Goal: Information Seeking & Learning: Learn about a topic

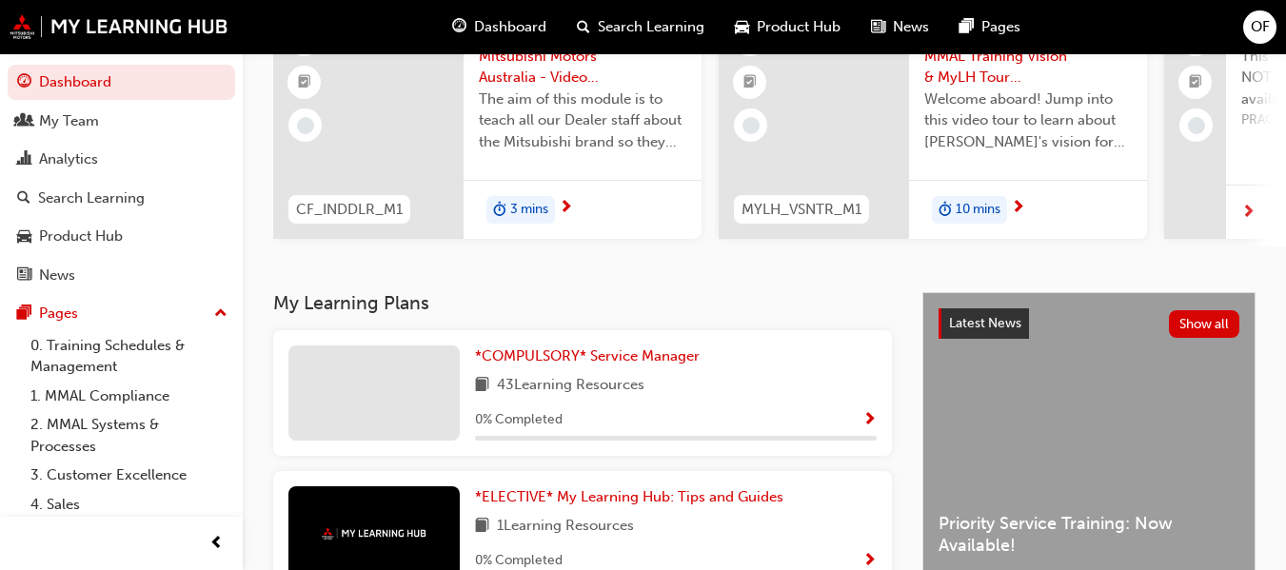
scroll to position [190, 0]
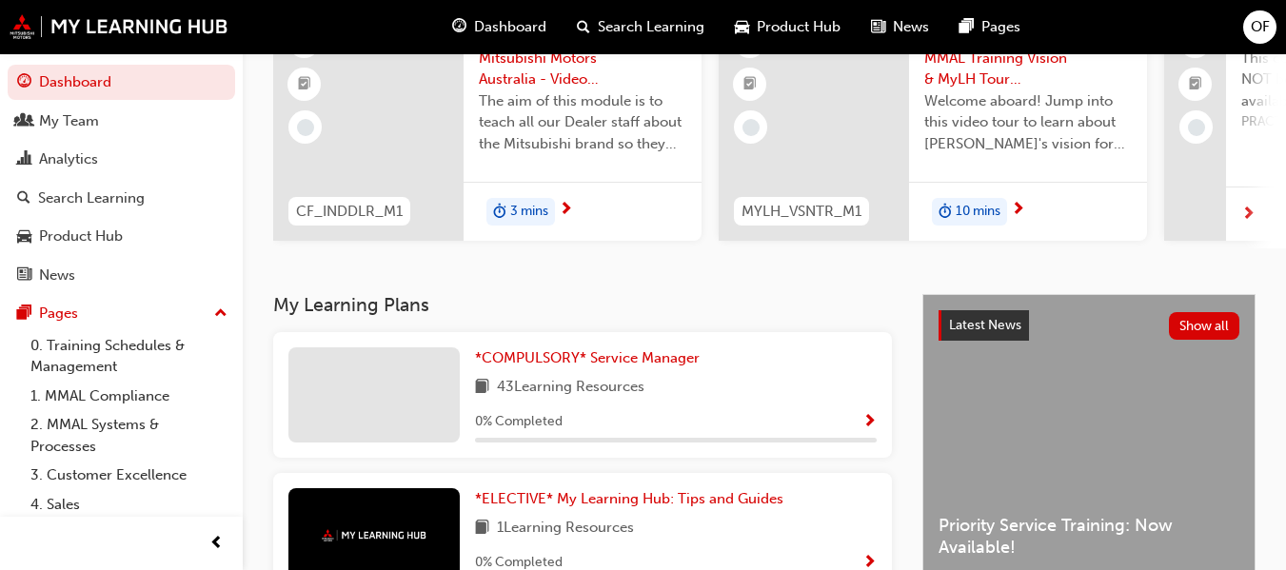
click at [868, 428] on span "Show Progress" at bounding box center [870, 422] width 14 height 17
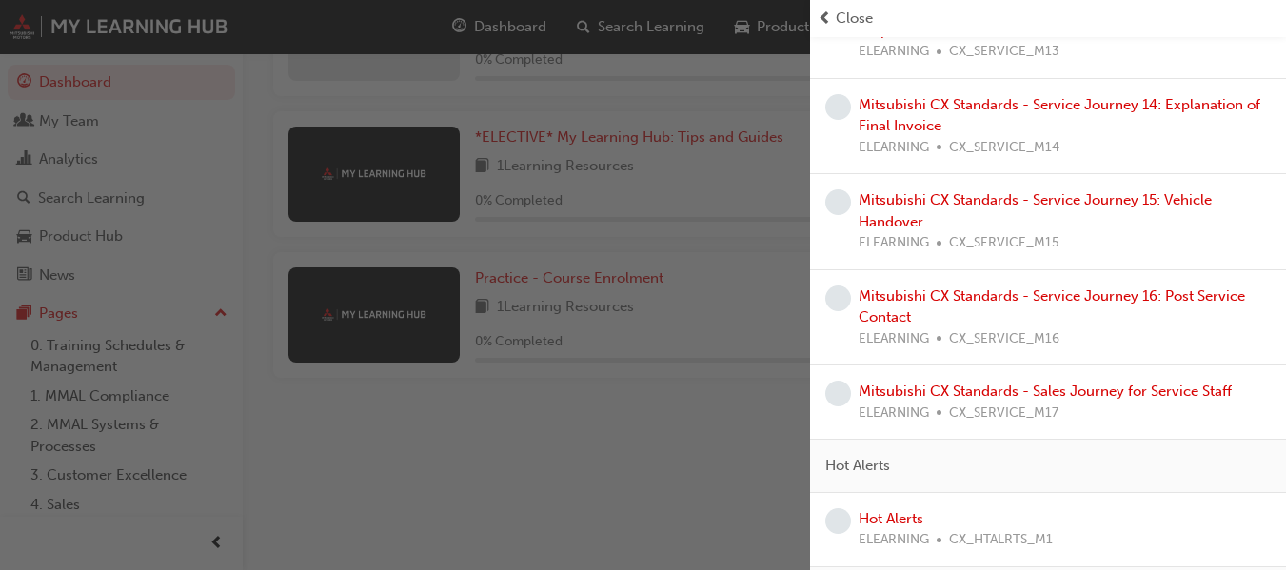
scroll to position [2516, 0]
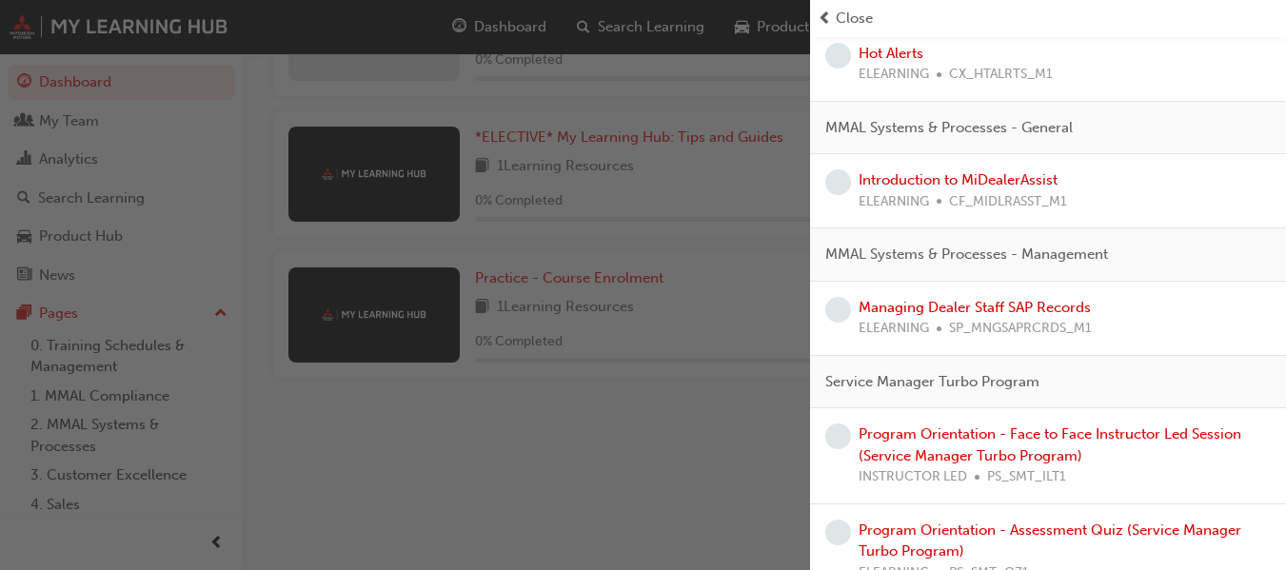
drag, startPoint x: 1153, startPoint y: 263, endPoint x: 637, endPoint y: 445, distance: 547.2
click at [637, 445] on div "button" at bounding box center [405, 285] width 810 height 570
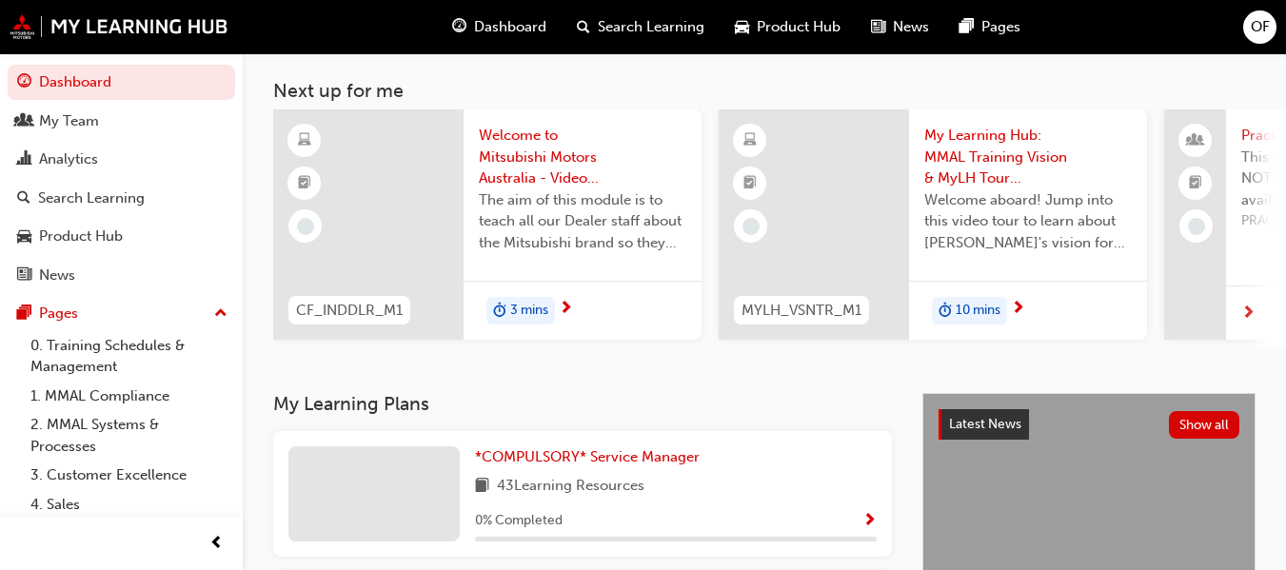
scroll to position [0, 0]
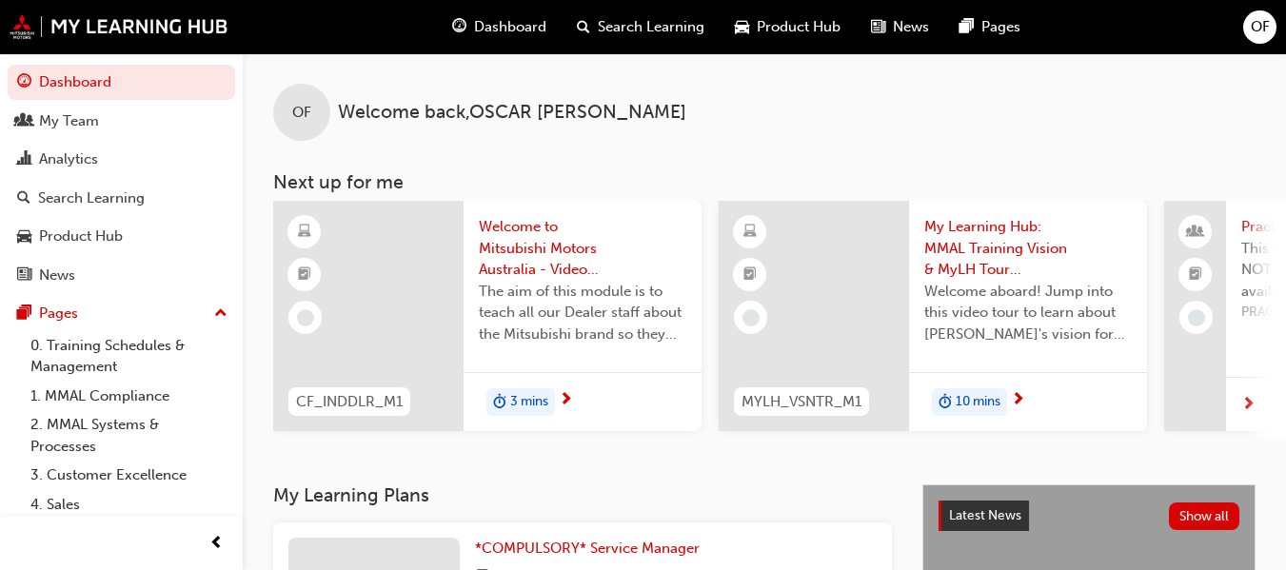
click at [653, 248] on span "Welcome to Mitsubishi Motors Australia - Video (Dealer Induction)" at bounding box center [583, 248] width 208 height 65
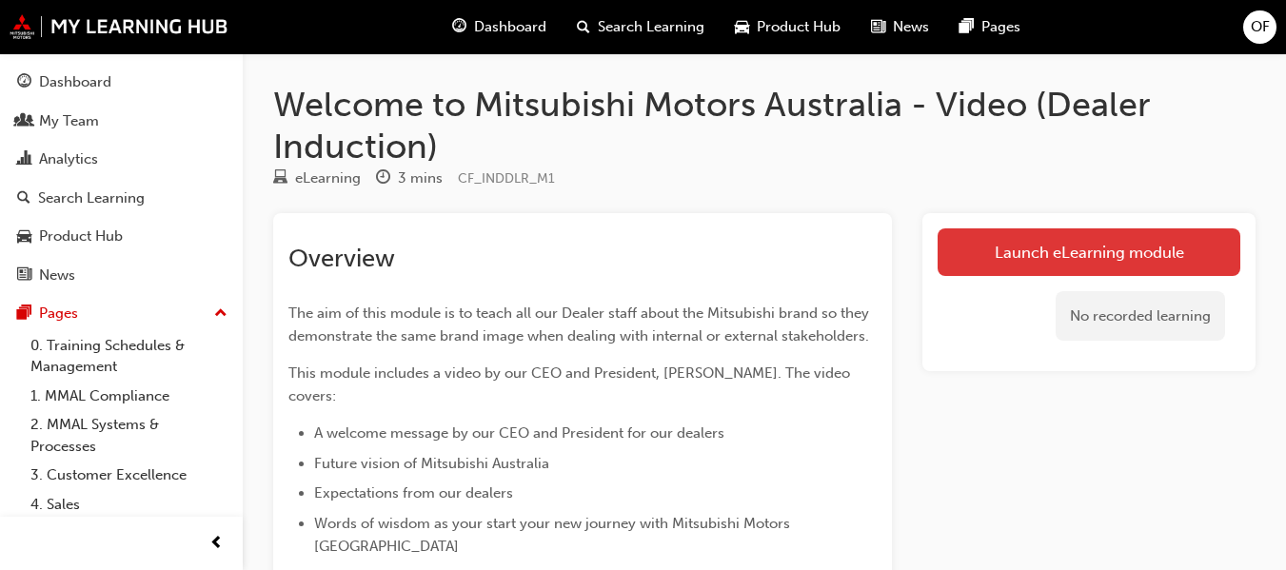
click at [1054, 260] on link "Launch eLearning module" at bounding box center [1089, 253] width 303 height 48
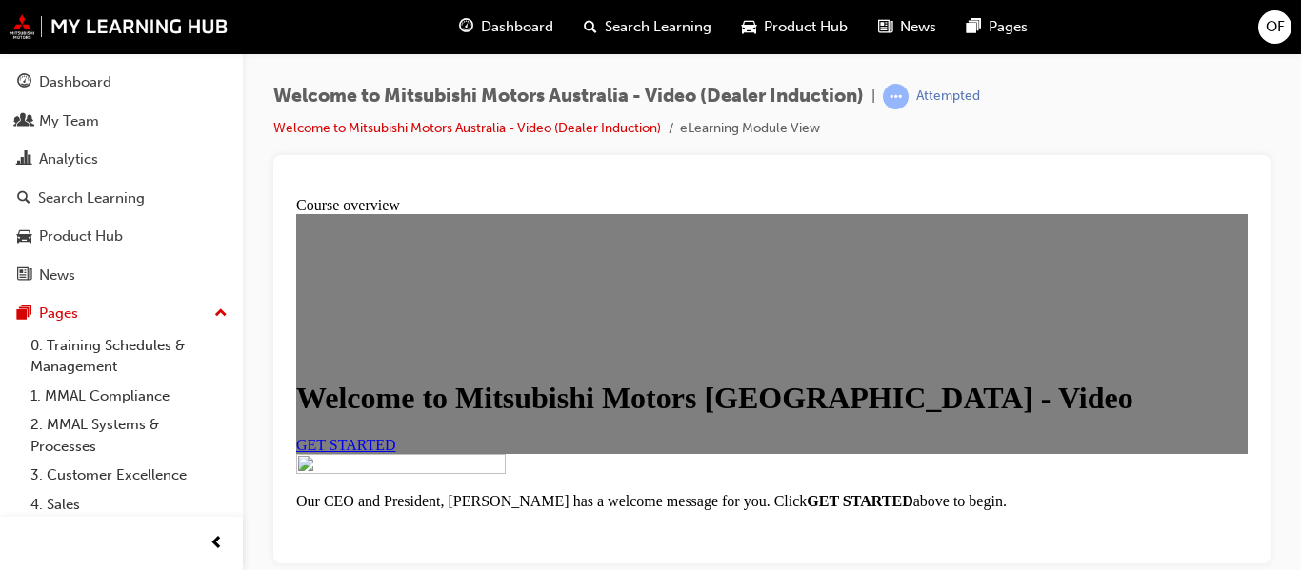
scroll to position [286, 0]
click at [396, 436] on span "GET STARTED" at bounding box center [346, 444] width 100 height 16
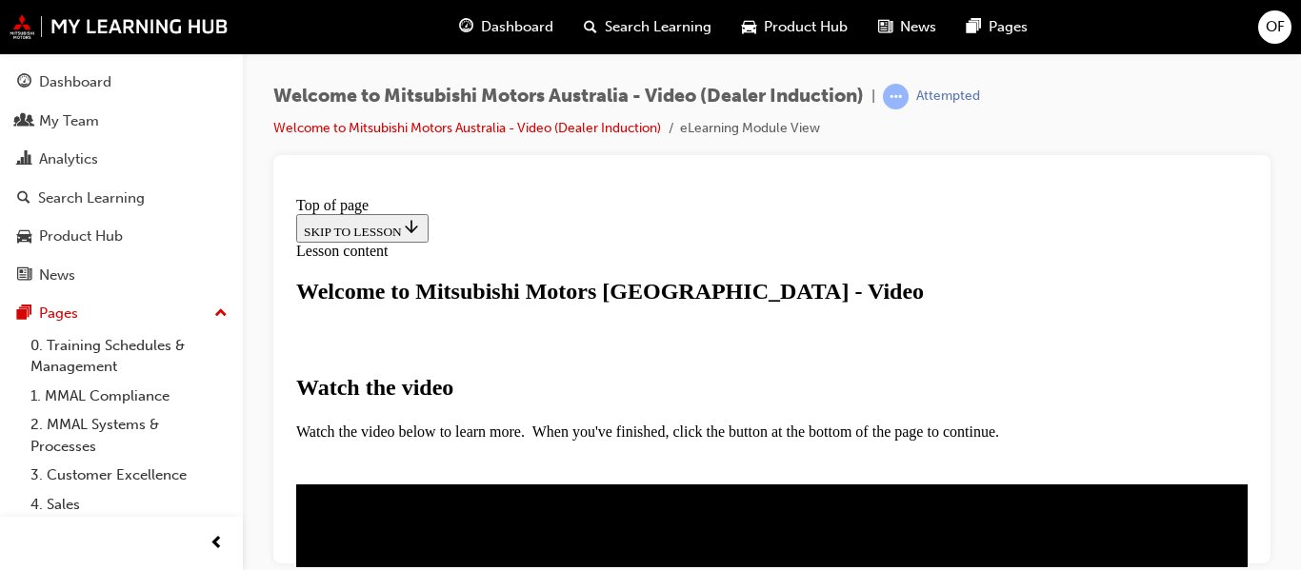
scroll to position [571, 0]
drag, startPoint x: 1164, startPoint y: 86, endPoint x: 1204, endPoint y: 85, distance: 41.0
click at [1204, 85] on div "Welcome to Mitsubishi Motors Australia - Video (Dealer Induction) | Attempted W…" at bounding box center [771, 119] width 997 height 71
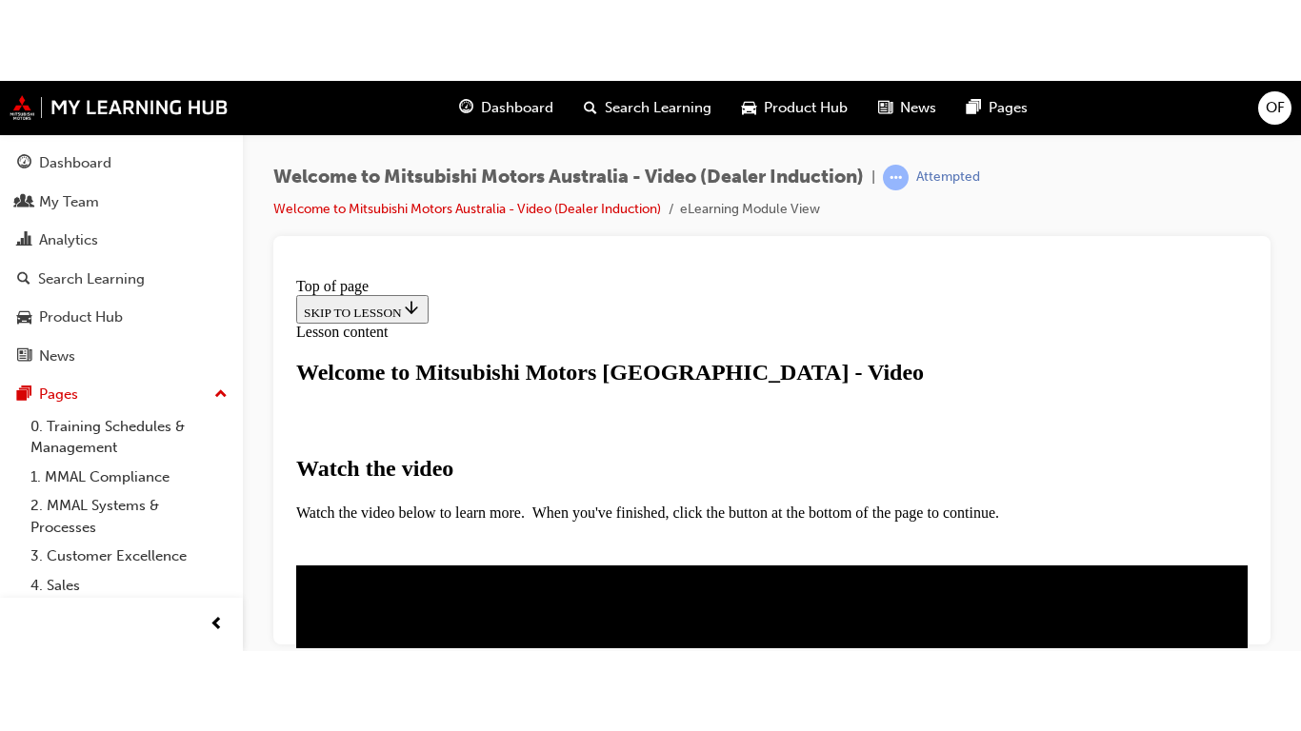
scroll to position [571, 0]
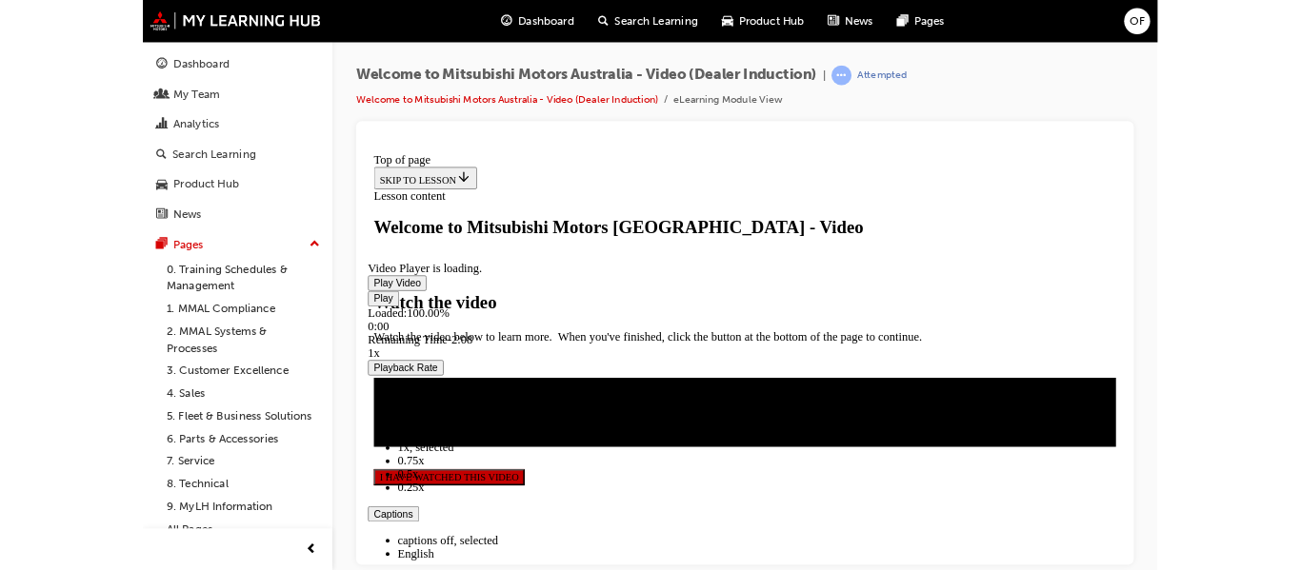
scroll to position [391, 0]
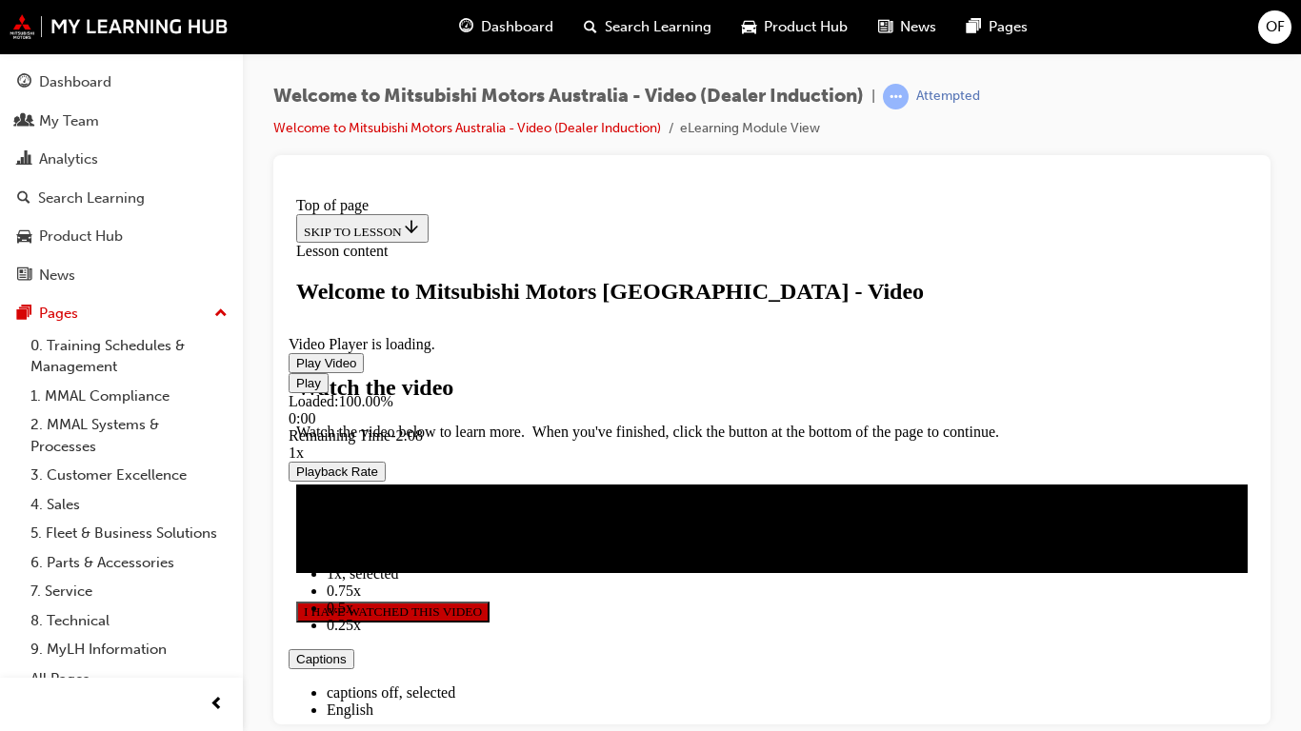
click at [408, 569] on span "Video player" at bounding box center [408, 743] width 0 height 14
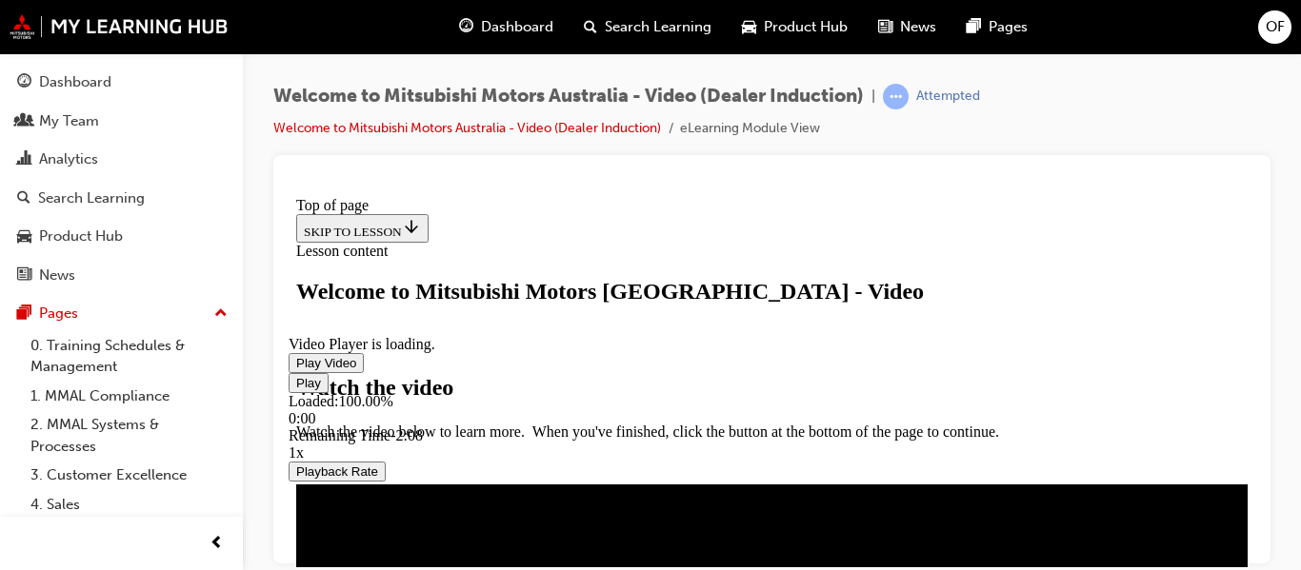
scroll to position [677, 0]
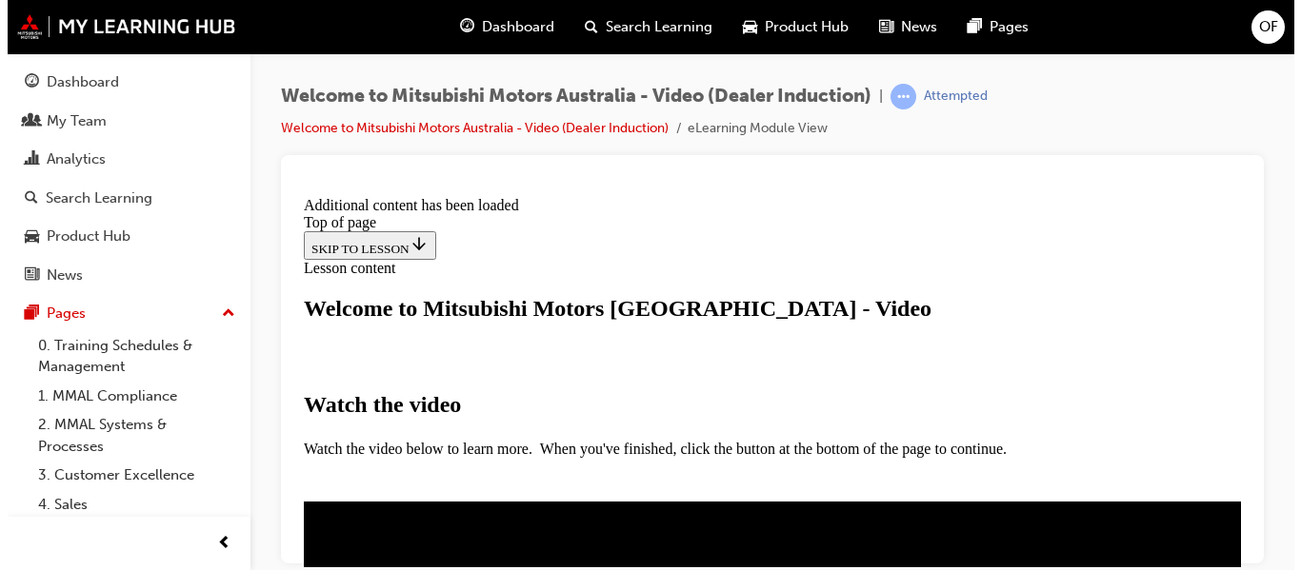
scroll to position [867, 0]
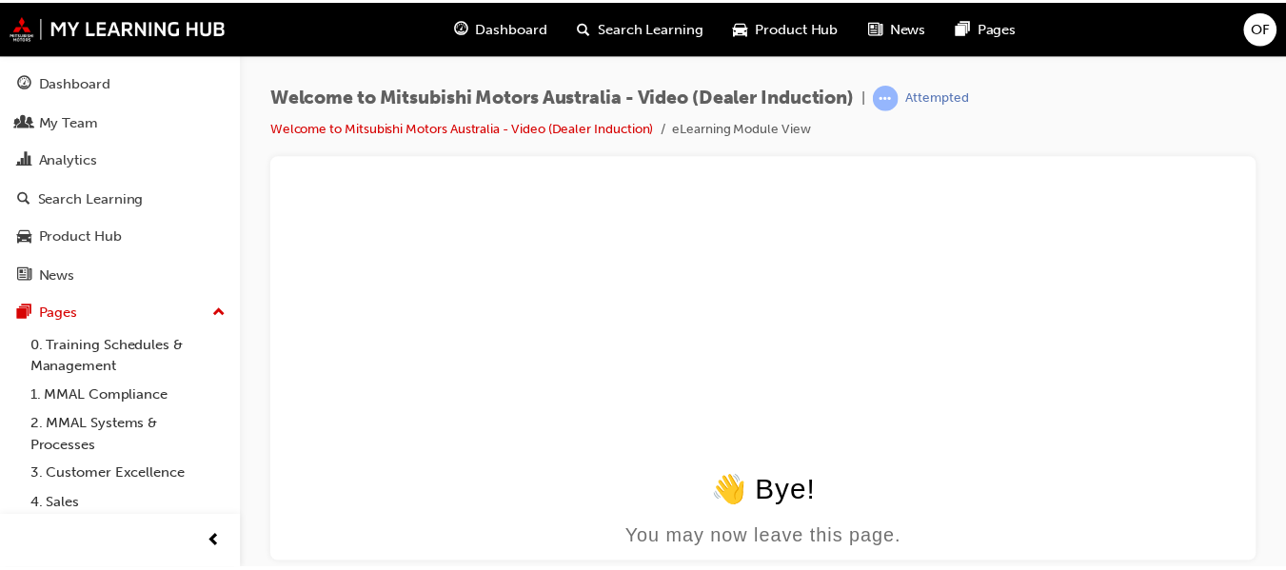
scroll to position [0, 0]
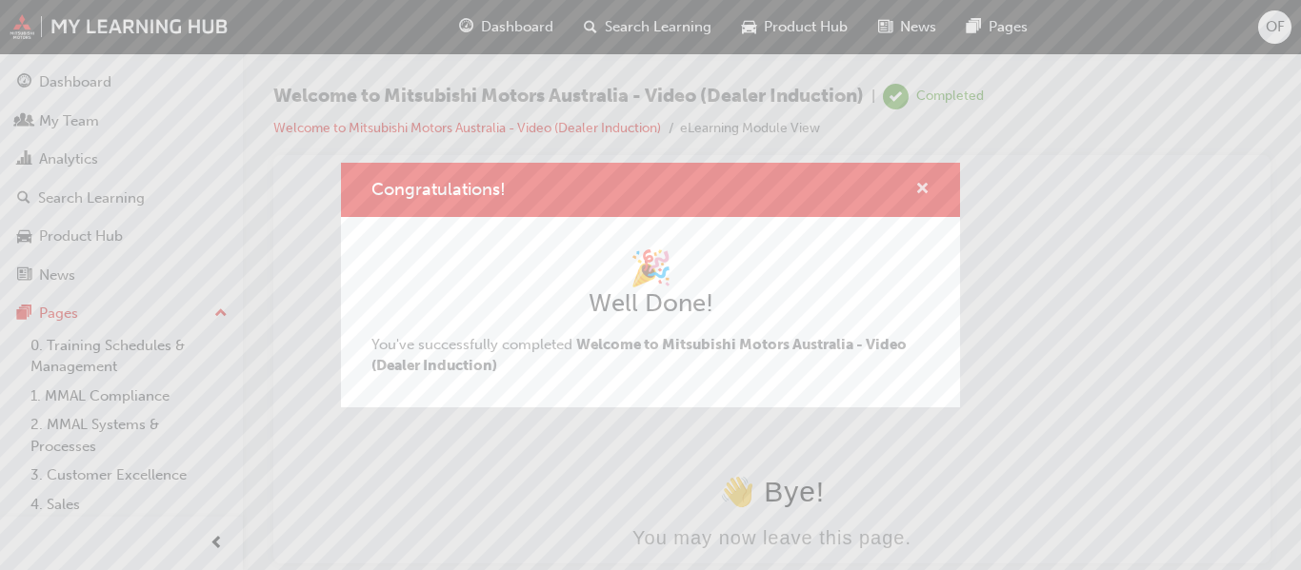
click at [921, 183] on span "cross-icon" at bounding box center [922, 190] width 14 height 17
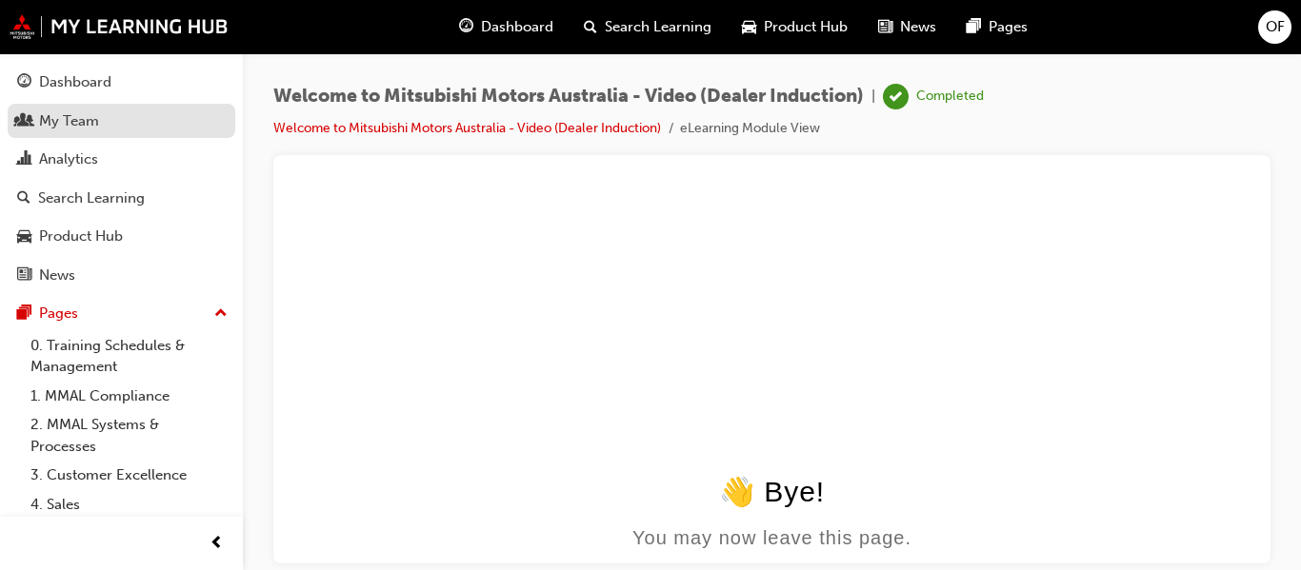
click at [47, 120] on div "My Team" at bounding box center [69, 121] width 60 height 22
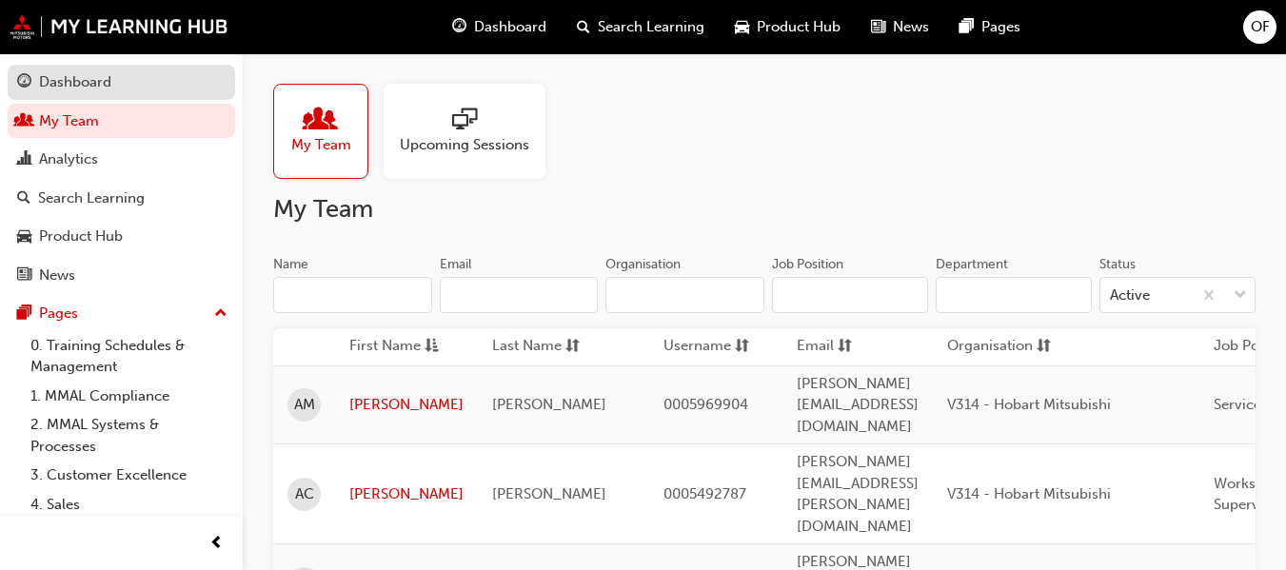
click at [111, 82] on div "Dashboard" at bounding box center [121, 82] width 209 height 24
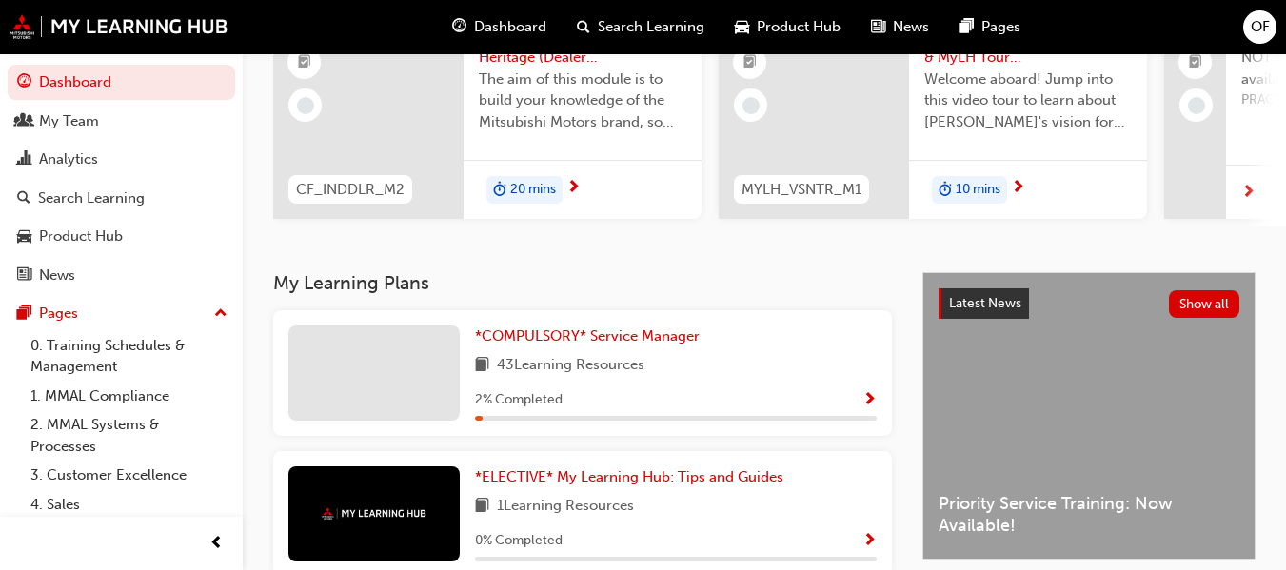
scroll to position [286, 0]
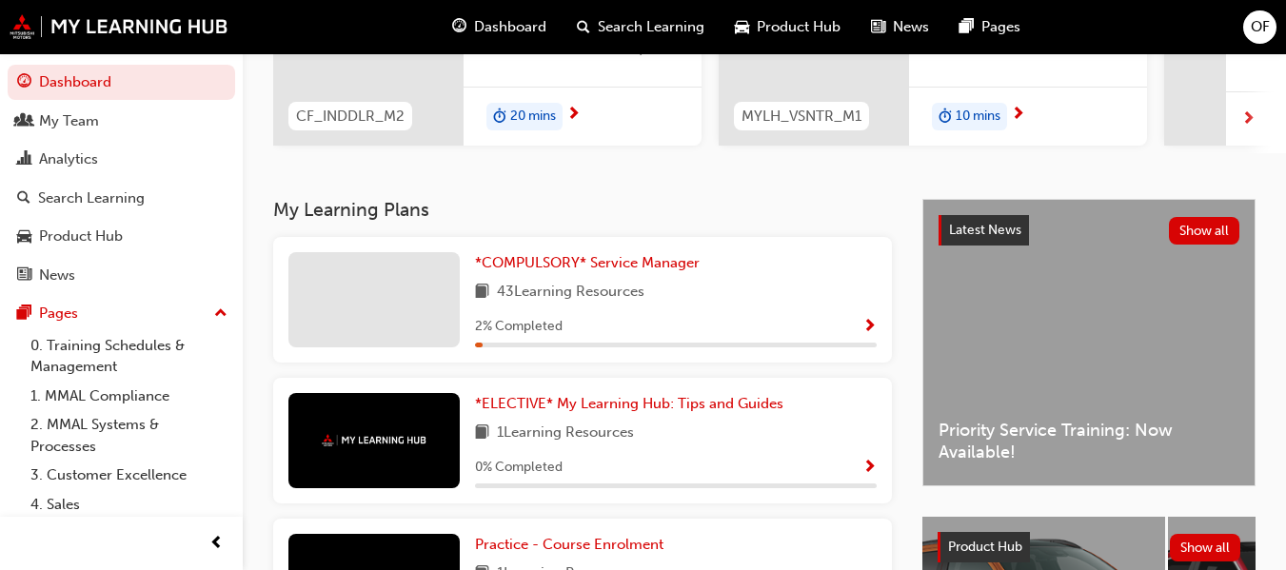
click at [869, 330] on span "Show Progress" at bounding box center [870, 327] width 14 height 17
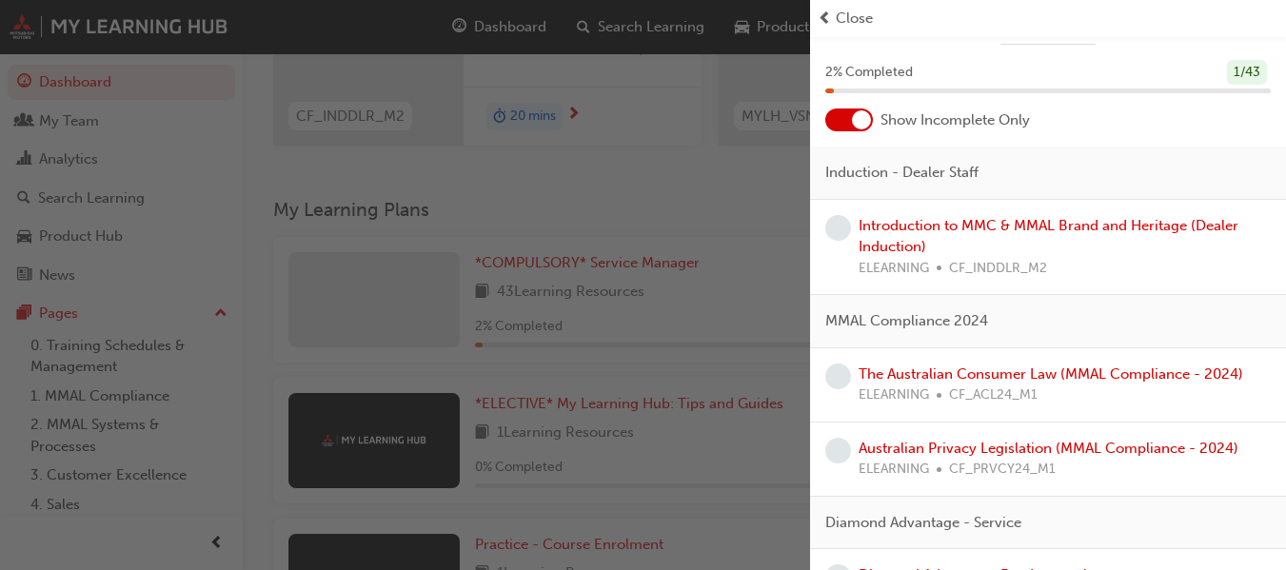
scroll to position [0, 0]
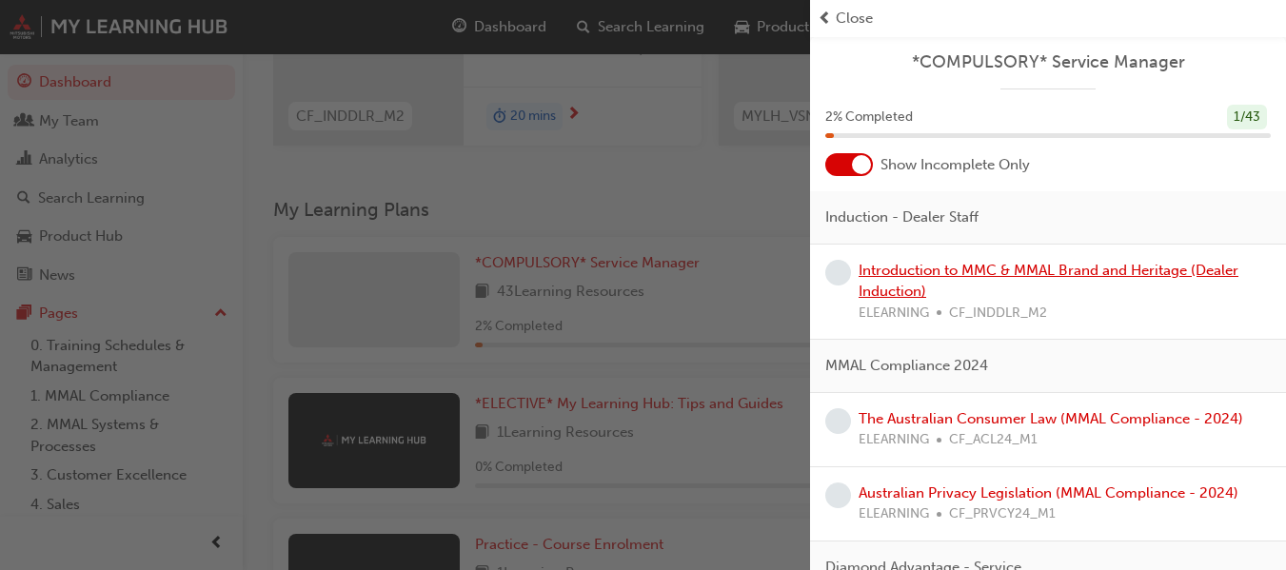
click at [1124, 269] on link "Introduction to MMC & MMAL Brand and Heritage (Dealer Induction)" at bounding box center [1049, 281] width 380 height 39
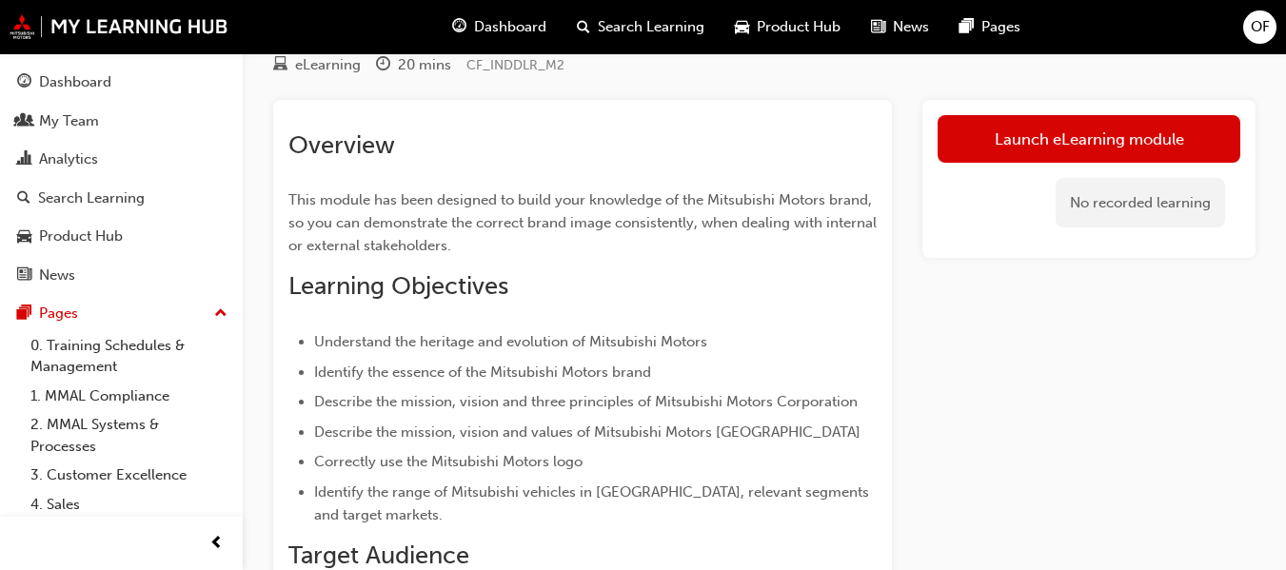
scroll to position [95, 0]
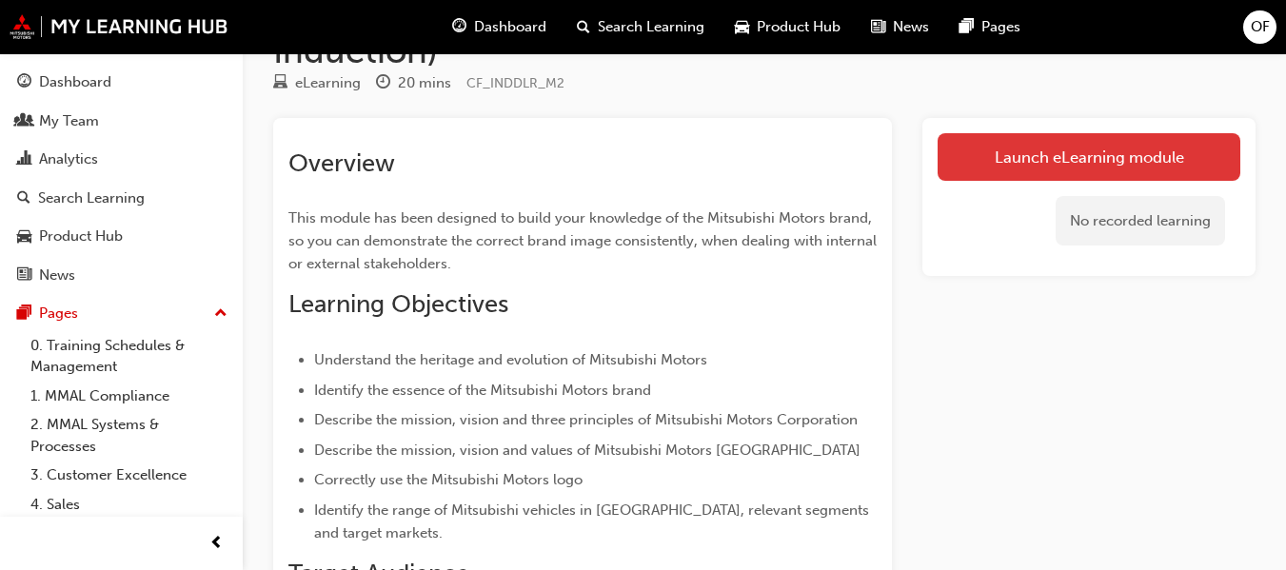
click at [1051, 160] on link "Launch eLearning module" at bounding box center [1089, 157] width 303 height 48
